Goal: Task Accomplishment & Management: Manage account settings

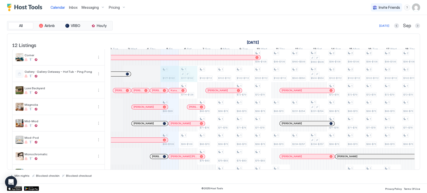
click at [184, 77] on div "1 $177-$192 1 $89-$99 1 $99-$109 1 $177-$192 1 $114-$126 1 $99-$109 1 $102-$112…" at bounding box center [401, 148] width 1037 height 198
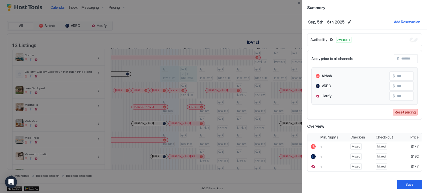
click at [213, 114] on div "Reset pricing" at bounding box center [405, 112] width 21 height 5
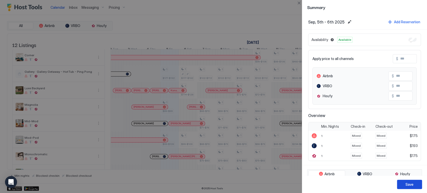
click at [213, 182] on button "Save" at bounding box center [409, 184] width 25 height 9
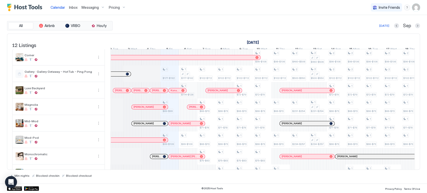
click at [192, 92] on div "1 $177-$192 1 $89-$99 1 $99-$109 1 $177-$192 1 $114-$126 1 $99-$109 1 $102-$112…" at bounding box center [401, 148] width 1037 height 198
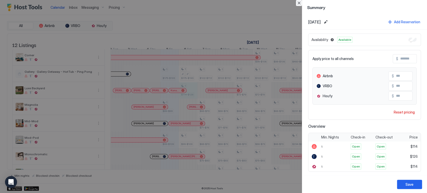
click at [213, 2] on button "Close" at bounding box center [299, 3] width 6 height 6
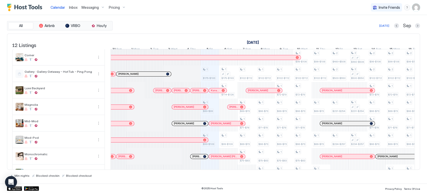
click at [164, 28] on div "[DATE] Sep" at bounding box center [267, 26] width 307 height 6
drag, startPoint x: 255, startPoint y: 14, endPoint x: 256, endPoint y: 18, distance: 4.0
click at [213, 14] on div "Calendar Inbox Messaging Pricing Invite Friends CP" at bounding box center [213, 7] width 427 height 15
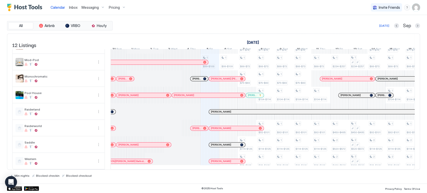
scroll to position [86, 0]
click at [213, 24] on div "Sep" at bounding box center [407, 26] width 26 height 6
click at [213, 24] on button "Next month" at bounding box center [417, 25] width 5 height 5
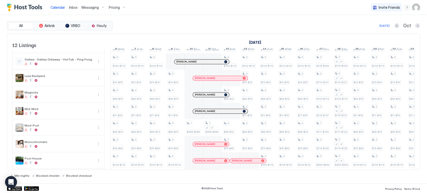
scroll to position [0, 0]
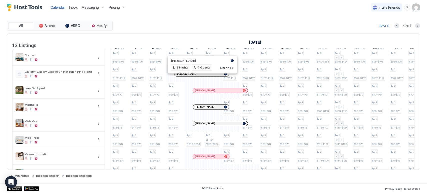
click at [200, 76] on div at bounding box center [200, 74] width 4 height 4
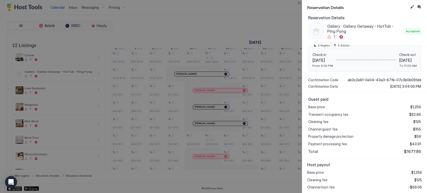
scroll to position [55, 0]
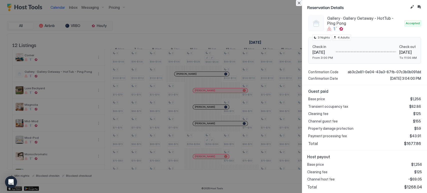
click at [213, 3] on button "Close" at bounding box center [299, 3] width 6 height 6
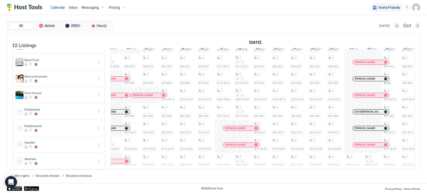
scroll to position [0, 0]
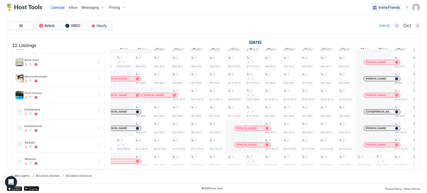
click at [0, 0] on div at bounding box center [0, 0] width 0 height 0
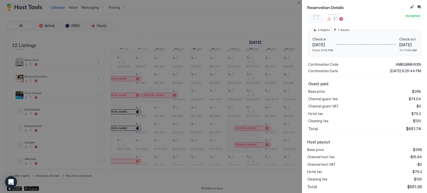
click at [213, 4] on div "Reservation Details" at bounding box center [364, 7] width 125 height 15
click at [213, 3] on button "Close" at bounding box center [299, 3] width 6 height 6
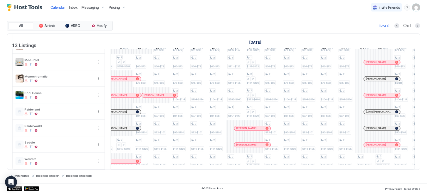
click at [213, 126] on div at bounding box center [242, 128] width 4 height 4
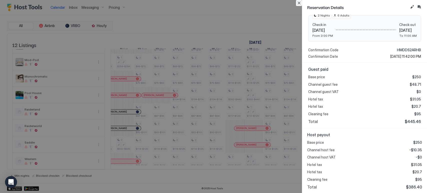
click at [213, 4] on button "Close" at bounding box center [299, 3] width 6 height 6
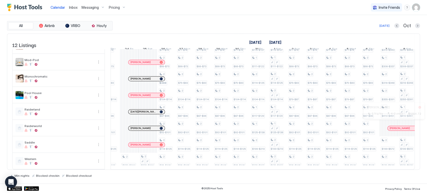
click at [213, 126] on div at bounding box center [394, 128] width 4 height 4
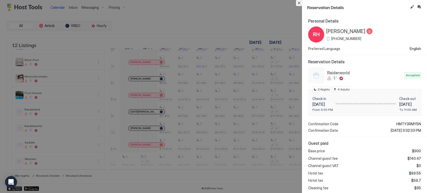
click at [213, 4] on button "Close" at bounding box center [299, 3] width 6 height 6
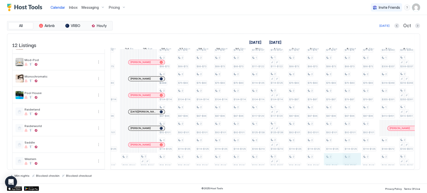
drag, startPoint x: 334, startPoint y: 165, endPoint x: 344, endPoint y: 165, distance: 9.8
click at [213, 165] on div "2 $96-$106 2 $102-$112 1 $66-$73 1 $71-$78 1 $66-$73 1 $75-$83 1 $104-$114 2 $9…" at bounding box center [27, 70] width 1037 height 198
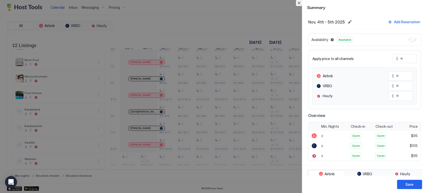
click at [213, 5] on button "Close" at bounding box center [299, 3] width 6 height 6
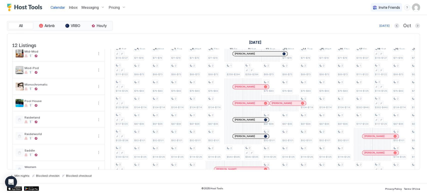
scroll to position [58, 0]
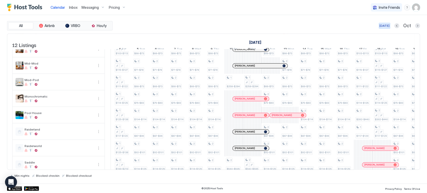
click at [213, 24] on div "[DATE]" at bounding box center [385, 26] width 10 height 5
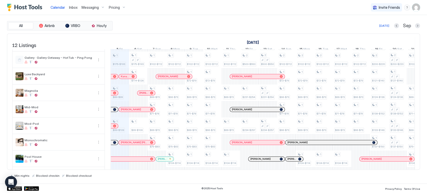
scroll to position [0, 0]
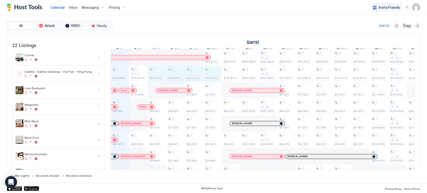
drag, startPoint x: 157, startPoint y: 74, endPoint x: 206, endPoint y: 76, distance: 48.8
click at [206, 76] on div "1 $175-$193 1 $89-$99 1 $99-$109 1 $175-$193 1 $114-$126 1 $99-$109 1 $102-$112…" at bounding box center [351, 148] width 1037 height 198
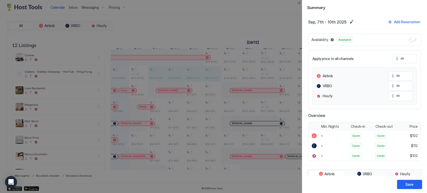
click at [213, 57] on input "Input Field" at bounding box center [418, 59] width 40 height 9
type input "*"
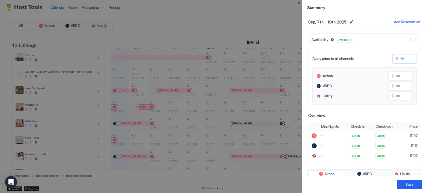
type input "**"
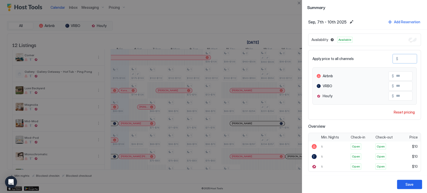
type input "***"
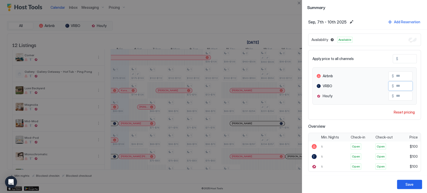
click at [213, 82] on input "***" at bounding box center [414, 86] width 40 height 9
type input "***"
click at [213, 185] on div "Save" at bounding box center [410, 184] width 8 height 5
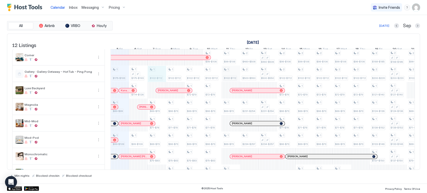
click at [213, 78] on div "1 $175-$193 1 $89-$99 1 $99-$109 1 $175-$193 1 $114-$126 1 $99-$109 1 $102-$112…" at bounding box center [351, 148] width 1037 height 198
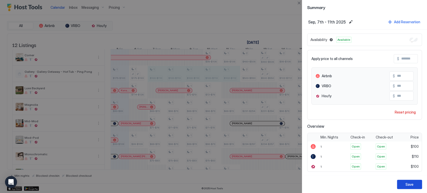
click at [213, 187] on div "Save" at bounding box center [410, 184] width 8 height 5
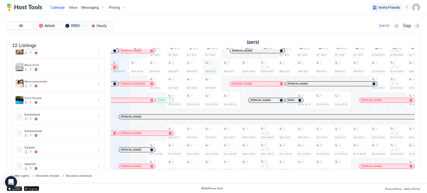
scroll to position [86, 0]
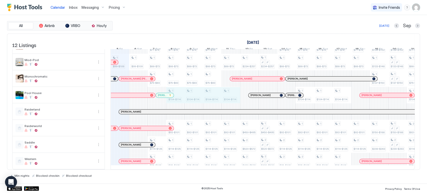
drag, startPoint x: 175, startPoint y: 91, endPoint x: 229, endPoint y: 90, distance: 53.8
click at [213, 90] on div "1 $175-$193 1 $89-$99 1 $99-$109 1 $175-$193 1 $114-$126 1 $99-$109 1 $100-$110…" at bounding box center [351, 70] width 1037 height 198
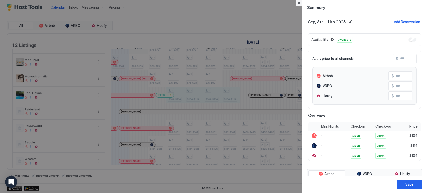
click at [213, 4] on button "Close" at bounding box center [299, 3] width 6 height 6
